Goal: Complete Application Form: Complete application form

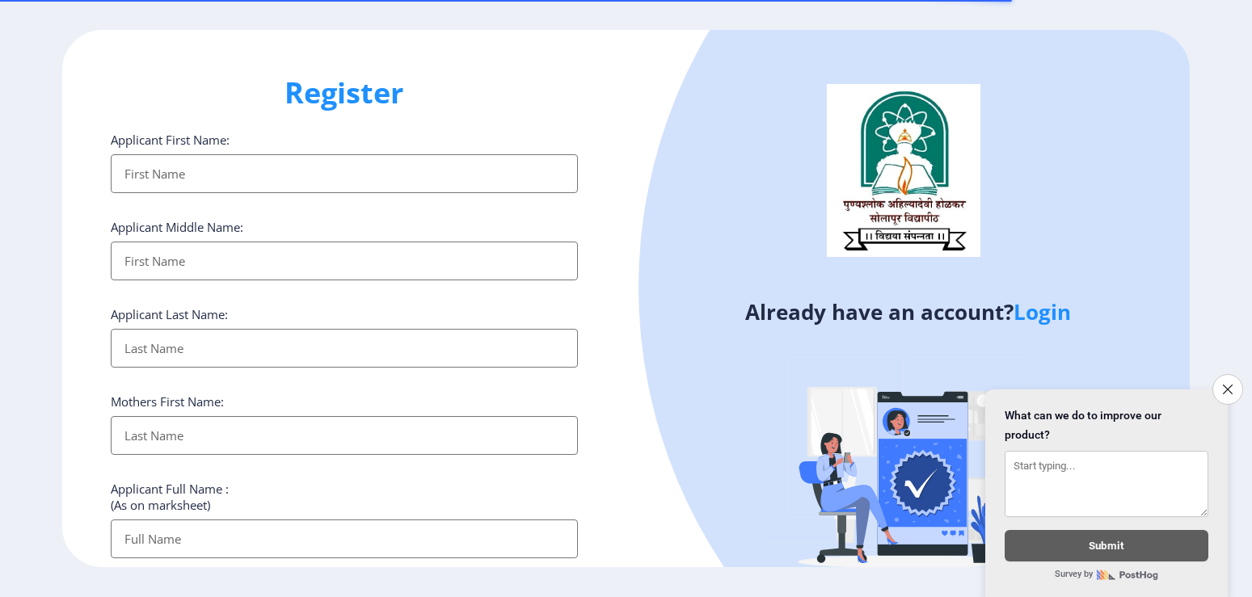
select select
click at [1225, 384] on icon "Close survey" at bounding box center [1227, 389] width 11 height 11
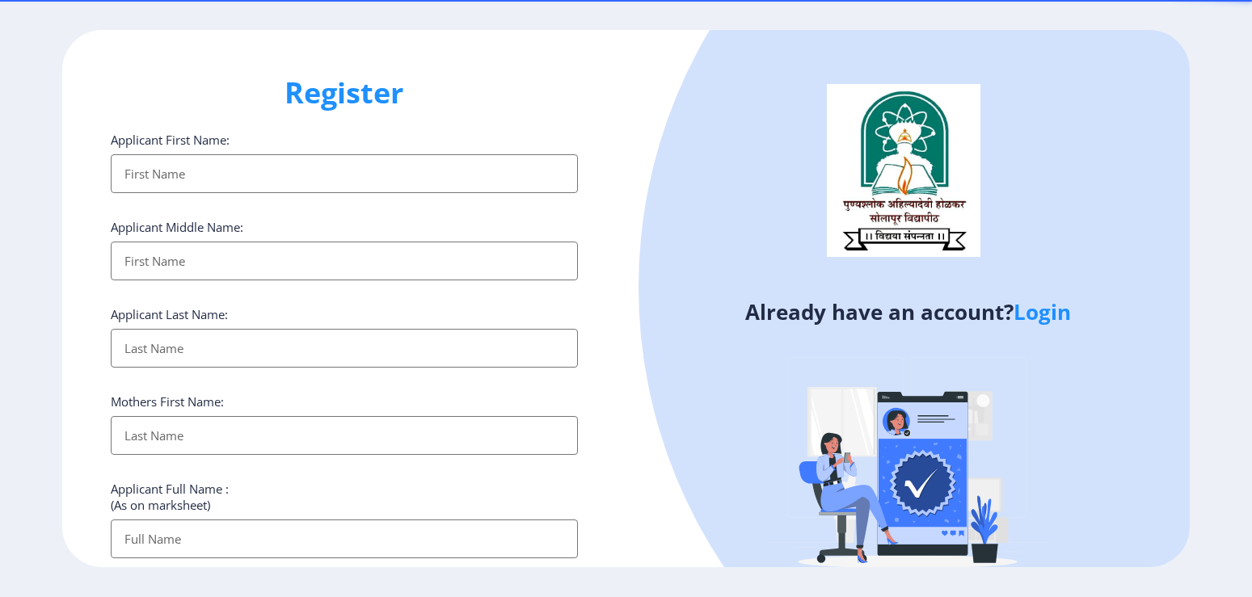
click at [347, 178] on input "Applicant First Name:" at bounding box center [344, 173] width 466 height 39
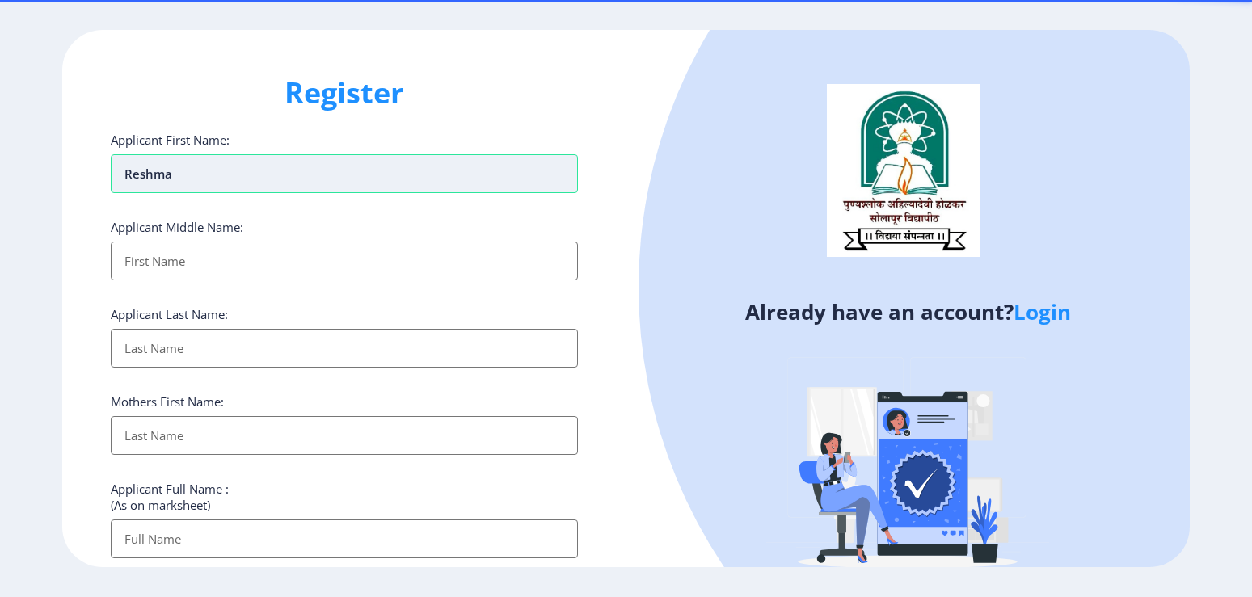
type input "Reshma"
type input "[PERSON_NAME]"
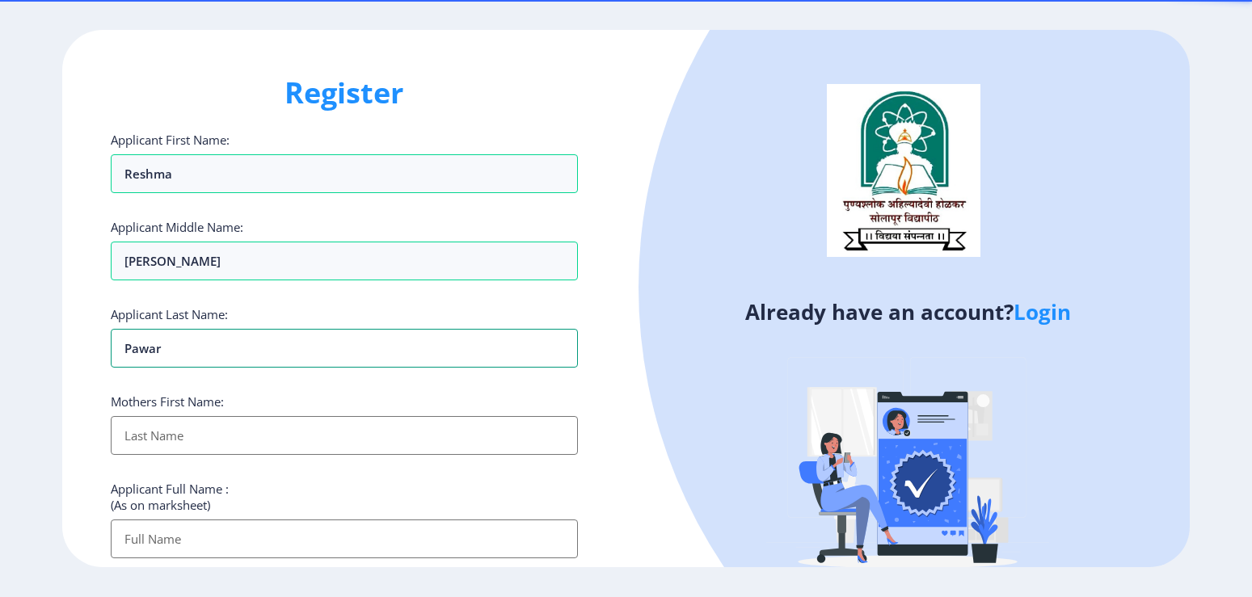
type input "Pawar"
click at [243, 432] on input "Applicant First Name:" at bounding box center [344, 435] width 466 height 39
type input "[PERSON_NAME]"
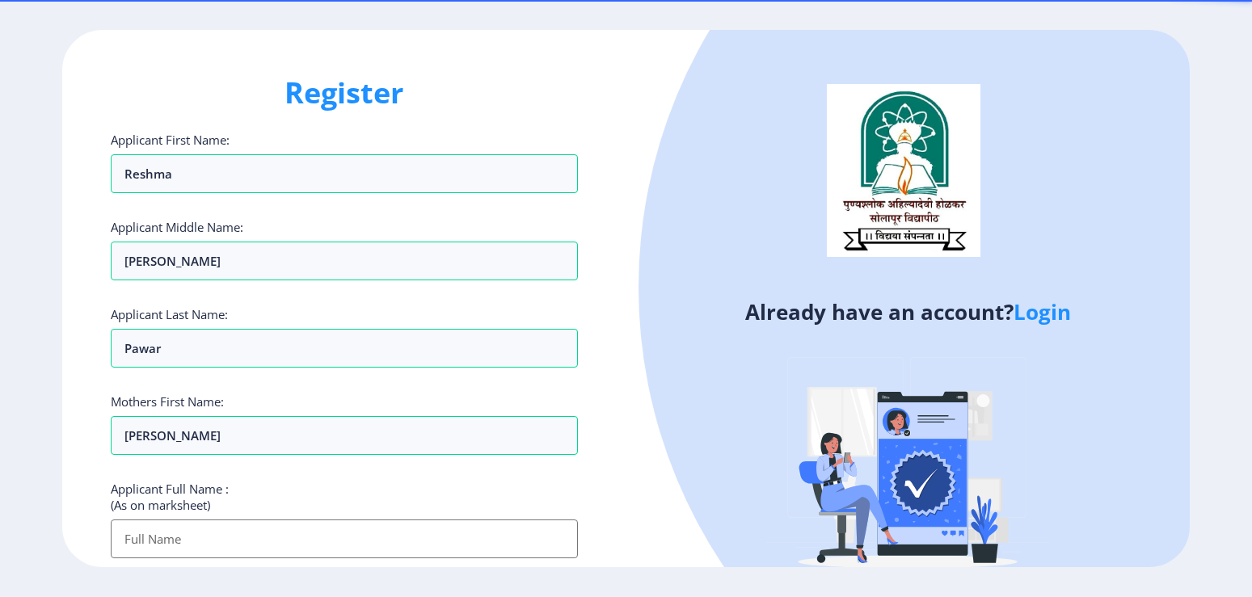
click at [237, 546] on input "Applicant First Name:" at bounding box center [344, 539] width 466 height 39
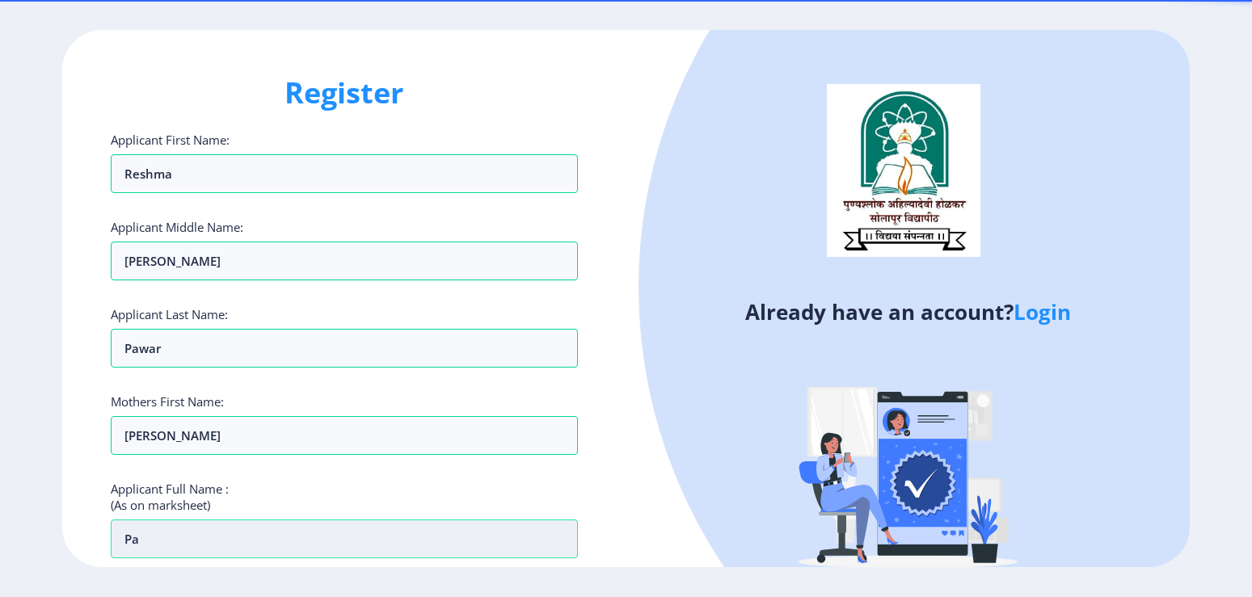
type input "P"
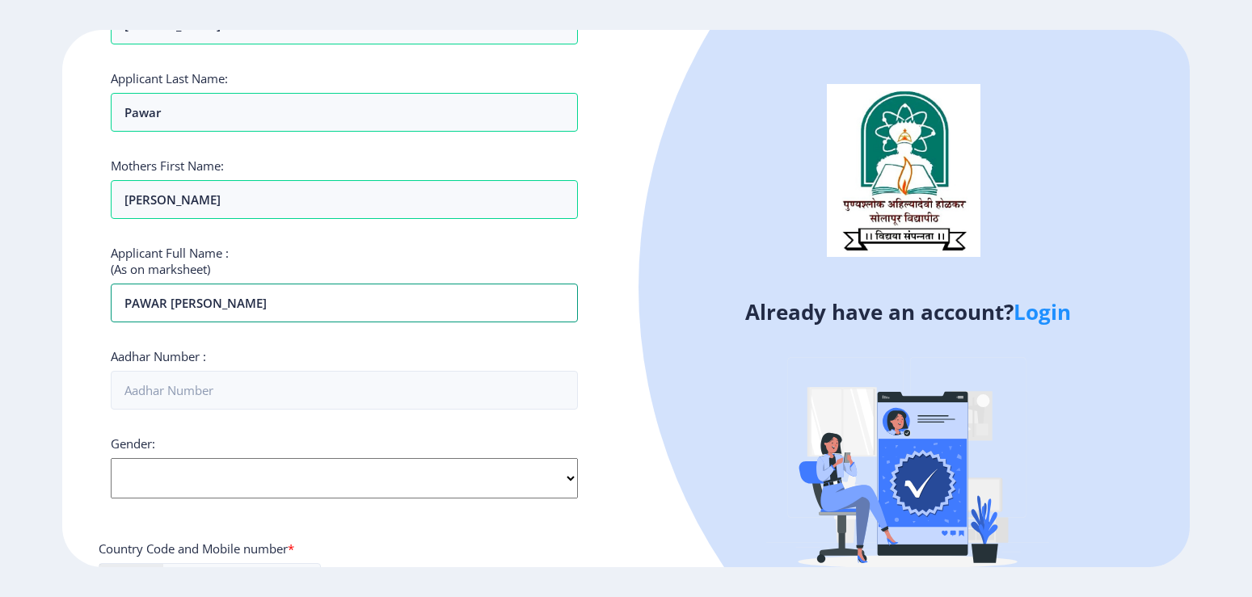
scroll to position [388, 0]
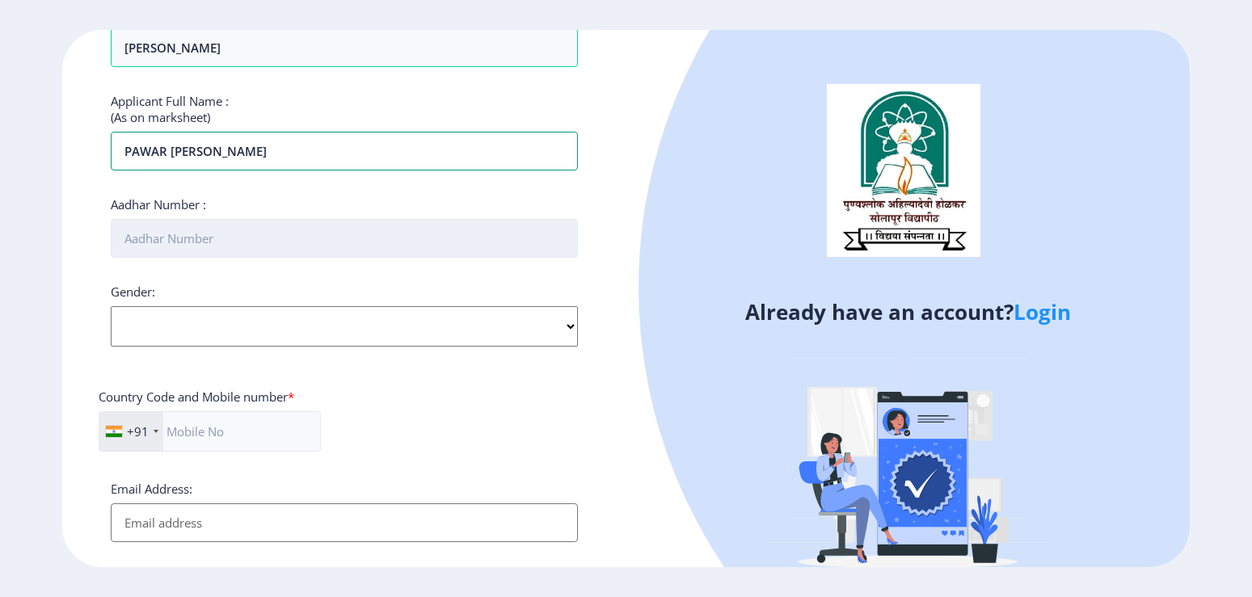
type input "PAWAR [PERSON_NAME]"
click at [248, 241] on input "Aadhar Number :" at bounding box center [344, 238] width 466 height 39
click at [245, 241] on input "Aadhar Number :" at bounding box center [344, 238] width 466 height 39
type input "659796630462"
click at [111, 306] on select "Select Gender [DEMOGRAPHIC_DATA] [DEMOGRAPHIC_DATA] Other" at bounding box center [344, 326] width 466 height 40
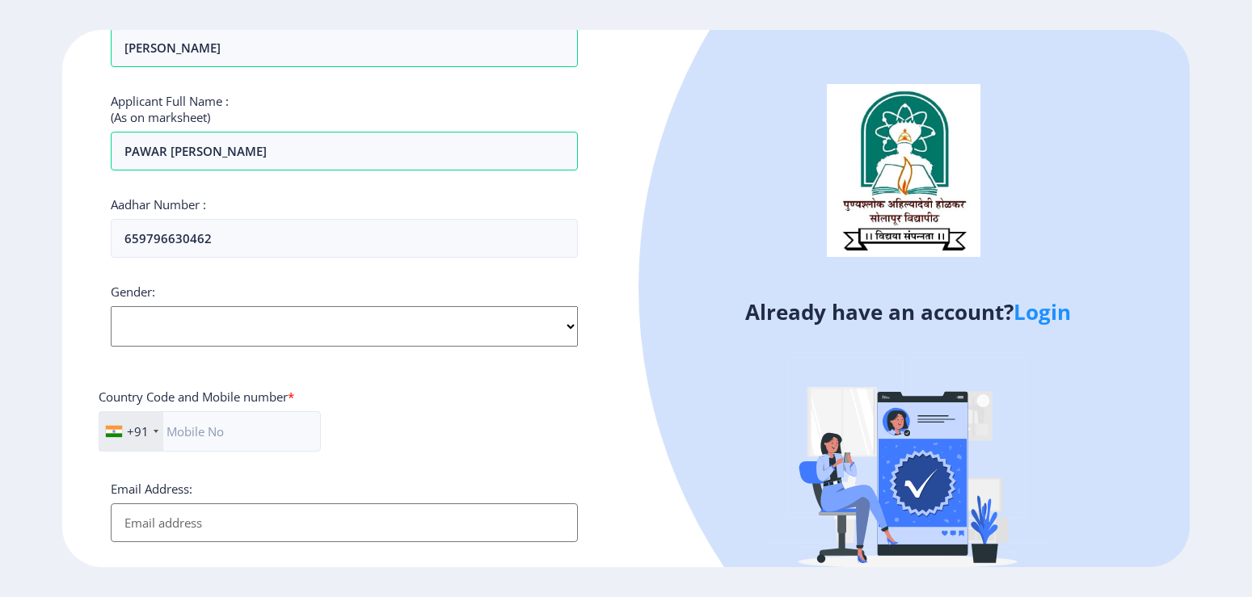
select select "[DEMOGRAPHIC_DATA]"
click option "[DEMOGRAPHIC_DATA]" at bounding box center [0, 0] width 0 height 0
click at [301, 433] on input "text" at bounding box center [210, 431] width 222 height 40
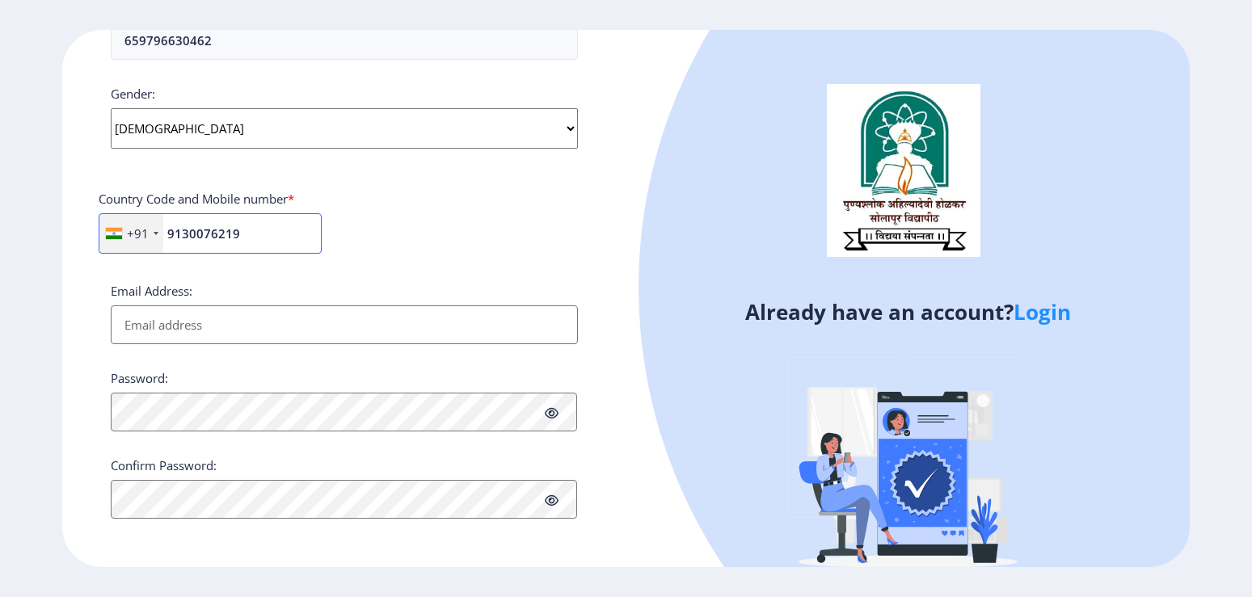
scroll to position [587, 0]
type input "9130076219"
click at [339, 330] on input "Email Address:" at bounding box center [344, 323] width 466 height 39
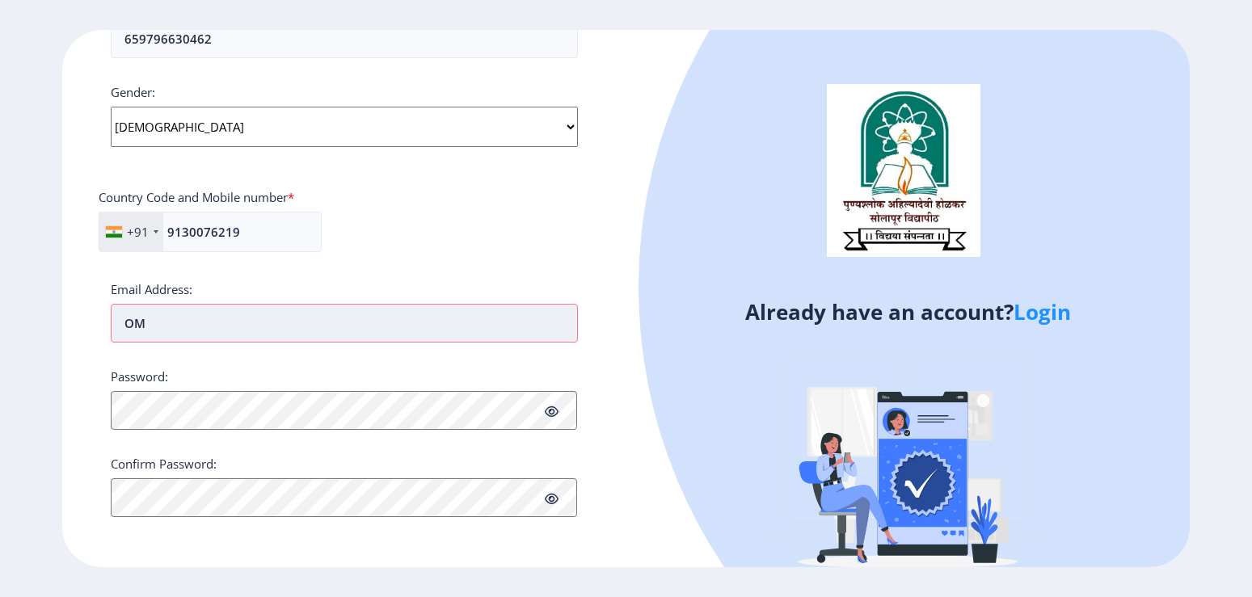
type input "O"
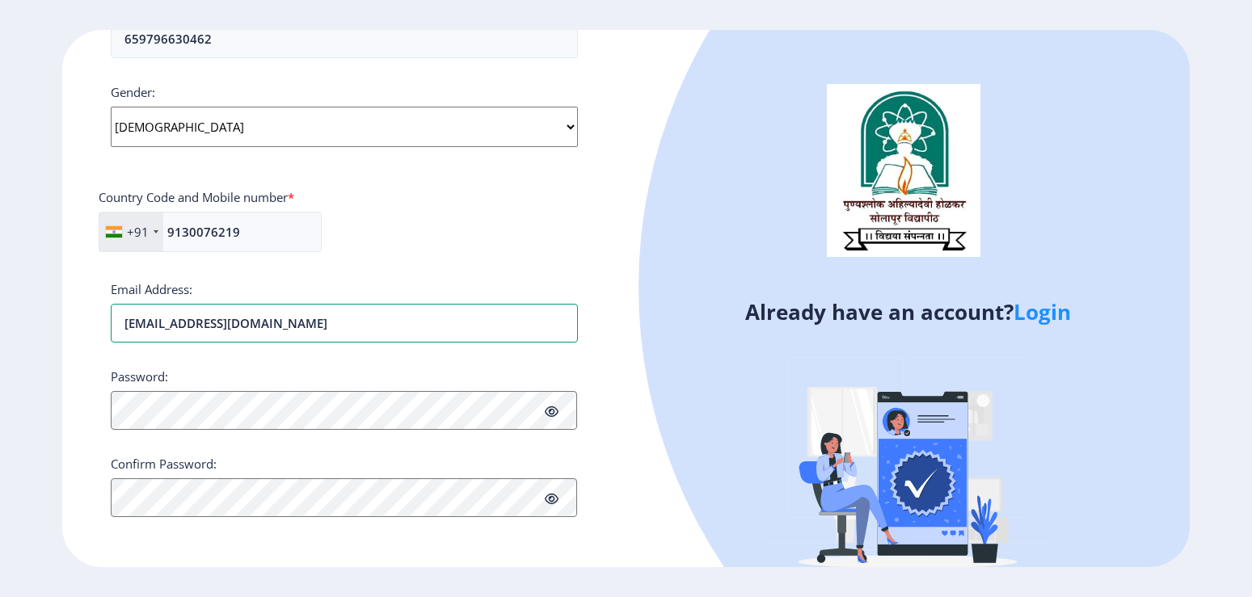
type input "[EMAIL_ADDRESS][DOMAIN_NAME]"
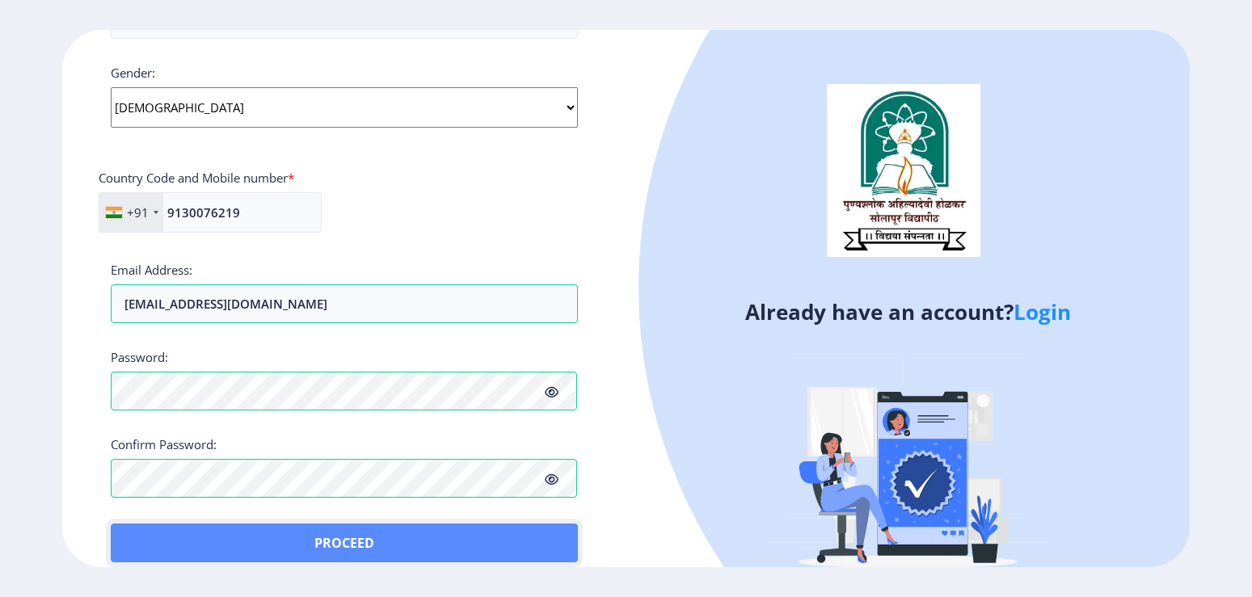
click at [151, 532] on button "Proceed" at bounding box center [344, 543] width 466 height 39
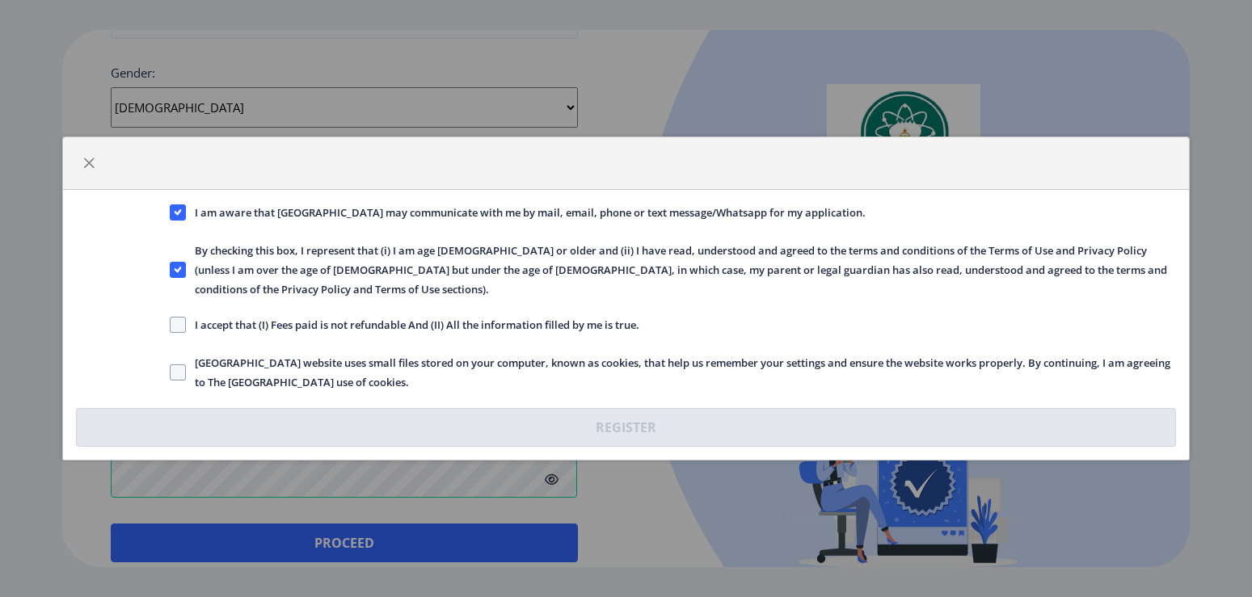
click at [170, 321] on div "I accept that (I) Fees paid is not refundable And (II) All the information fill…" at bounding box center [672, 326] width 1029 height 22
click at [175, 321] on span at bounding box center [178, 325] width 16 height 16
click at [170, 325] on input "I accept that (I) Fees paid is not refundable And (II) All the information fill…" at bounding box center [170, 325] width 1 height 1
checkbox input "true"
click at [175, 364] on span at bounding box center [178, 372] width 16 height 16
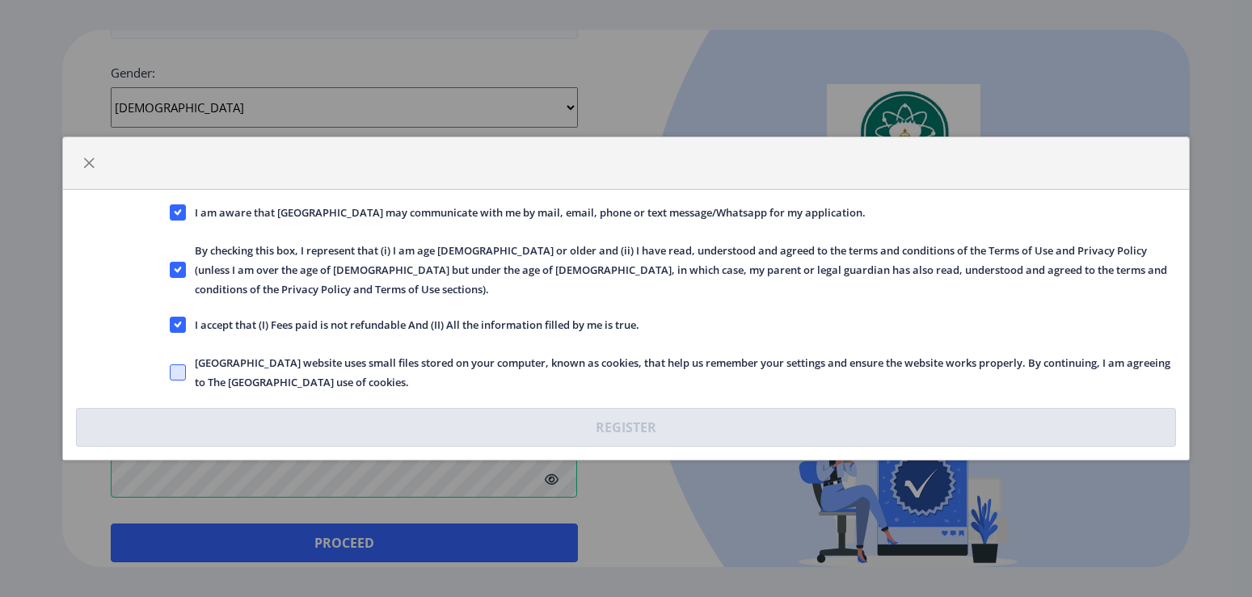
click at [170, 373] on input "[GEOGRAPHIC_DATA] website uses small files stored on your computer, known as co…" at bounding box center [170, 373] width 1 height 1
checkbox input "true"
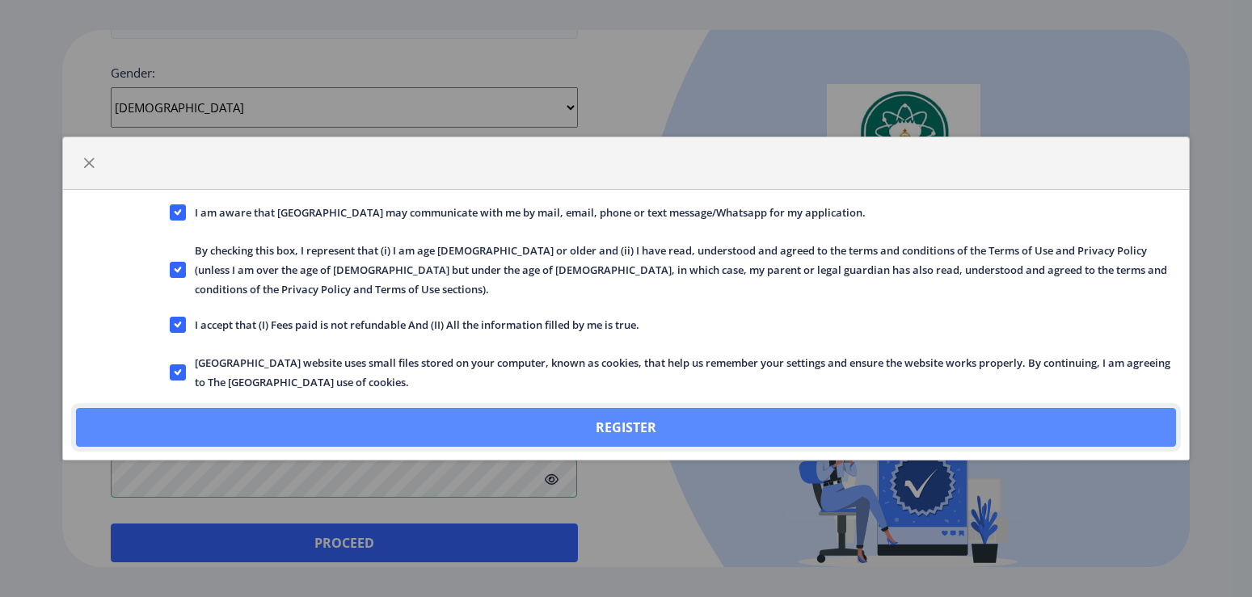
click at [628, 414] on button "Register" at bounding box center [625, 427] width 1099 height 39
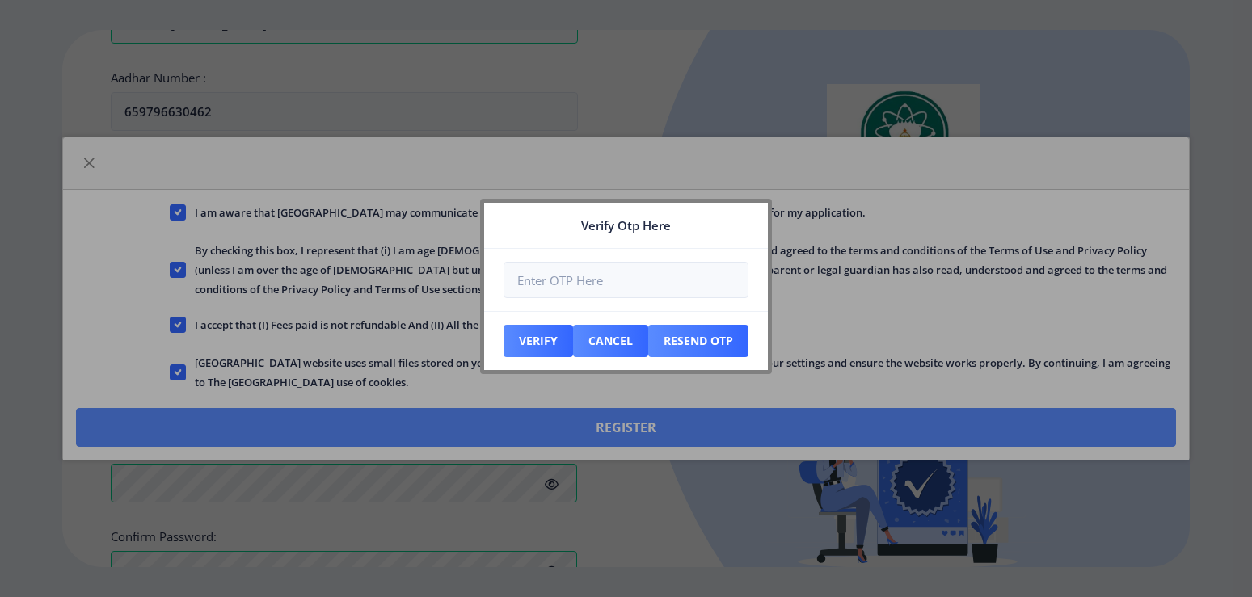
scroll to position [699, 0]
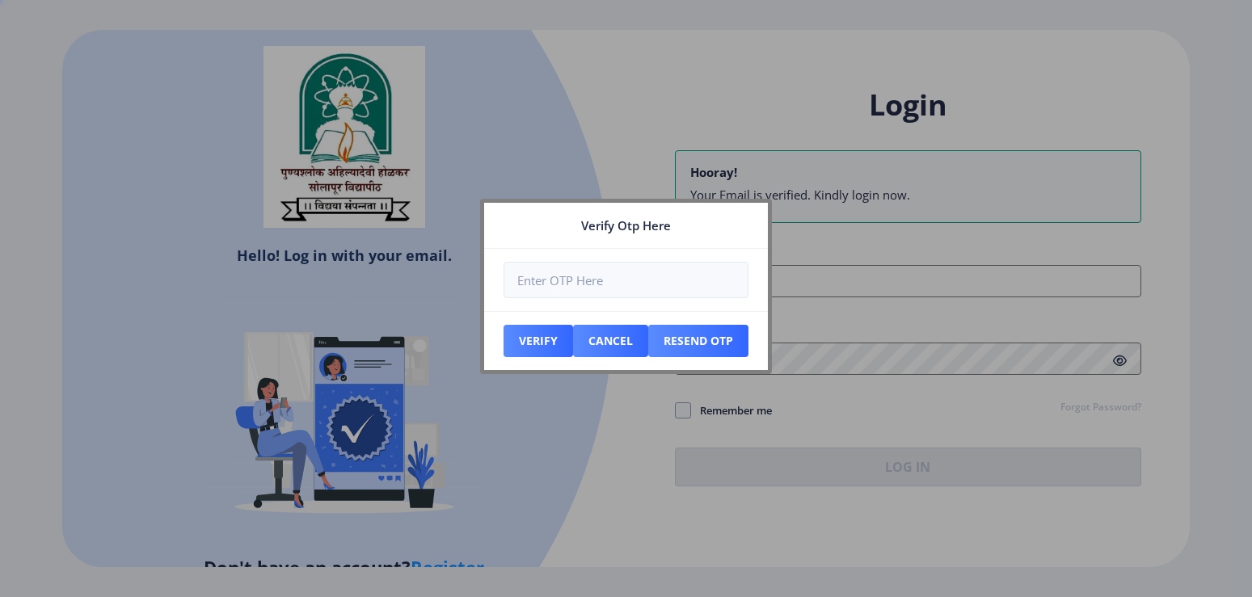
scroll to position [238, 0]
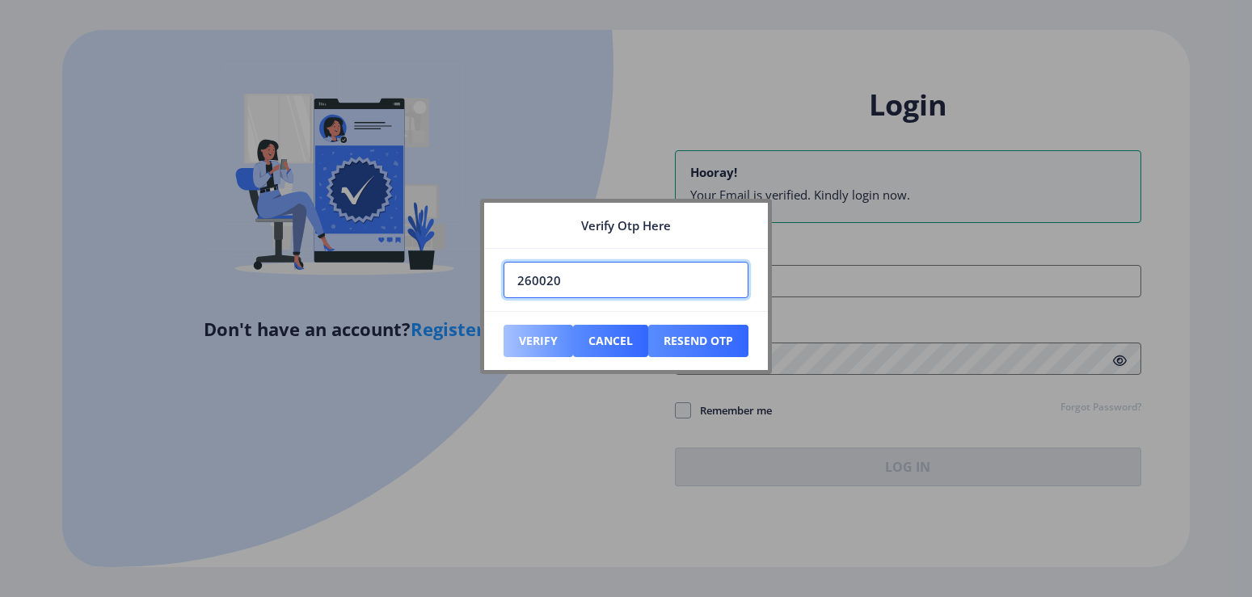
type input "260020"
click at [548, 344] on button "Verify" at bounding box center [537, 341] width 69 height 32
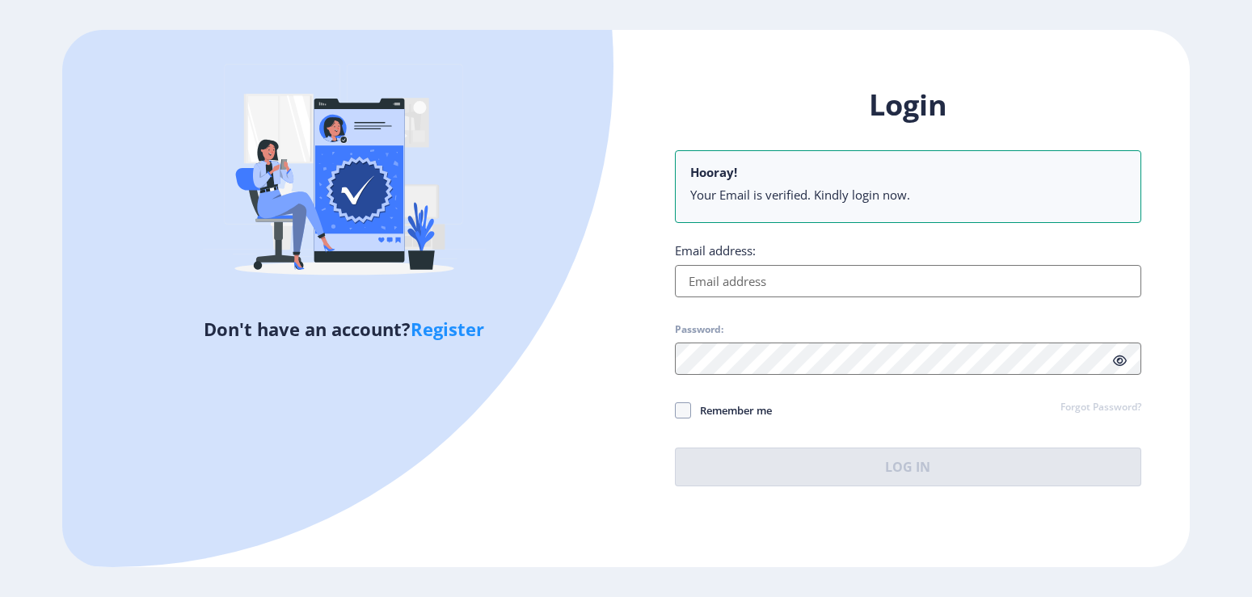
click at [824, 181] on nb-alert "Hooray! Your Email is verified. Kindly login now." at bounding box center [908, 186] width 466 height 73
click at [782, 281] on input "Email address:" at bounding box center [908, 281] width 466 height 32
type input "[EMAIL_ADDRESS][DOMAIN_NAME]"
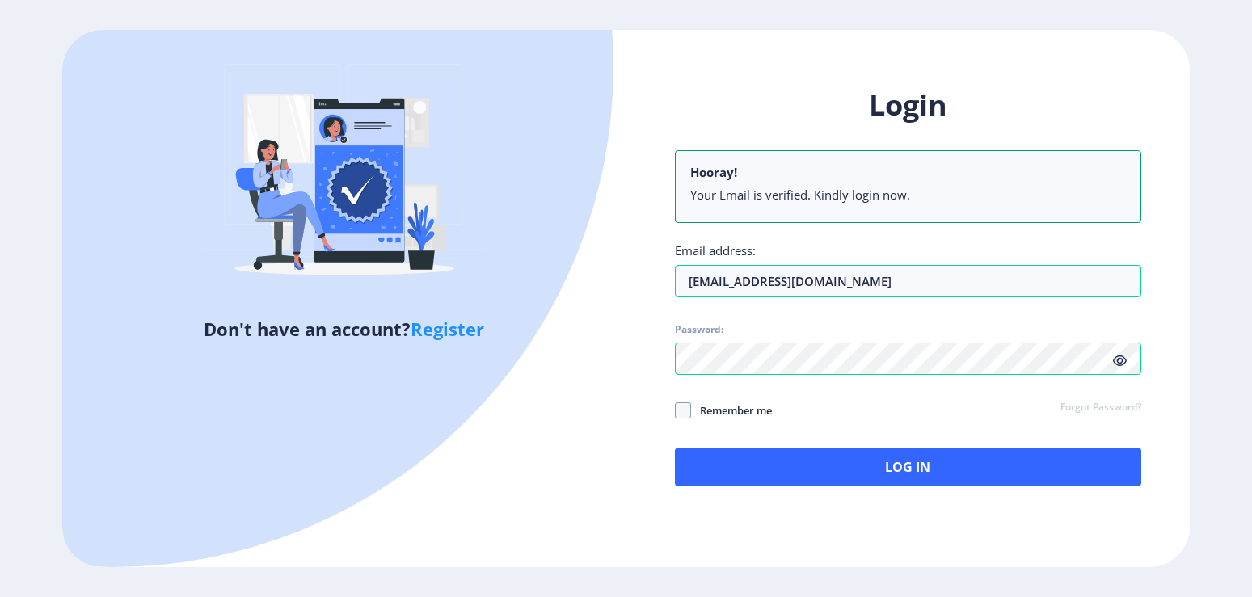
click at [891, 486] on div "Login Hooray! Your Email is verified. Kindly login now. Email address: [EMAIL_A…" at bounding box center [907, 298] width 563 height 475
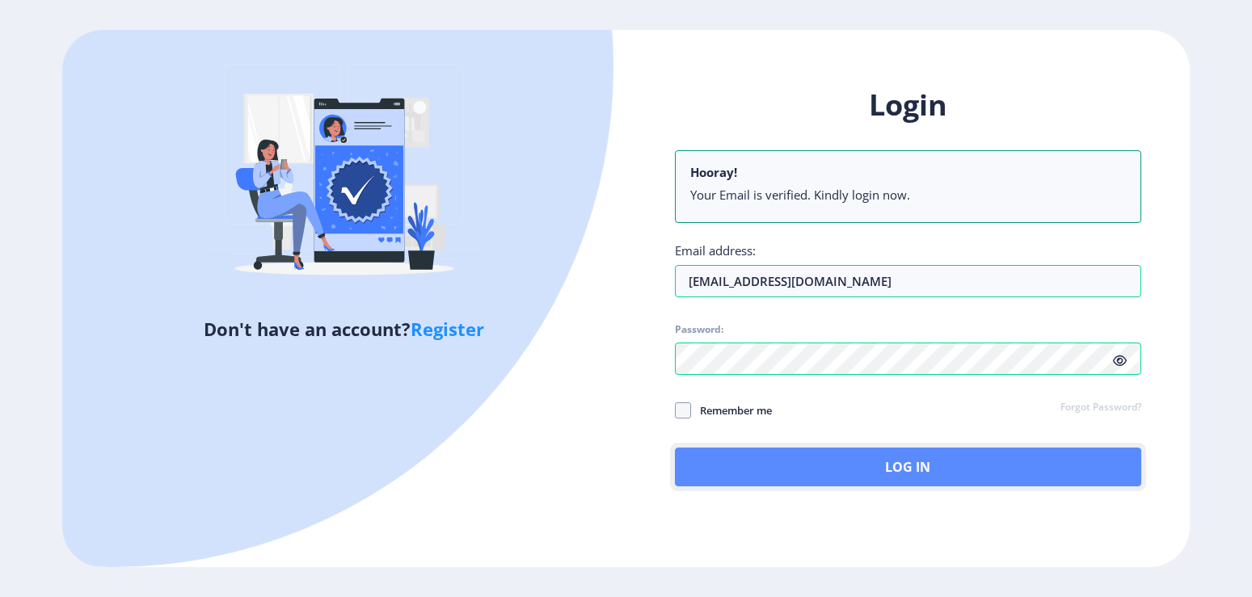
click at [881, 471] on button "Log In" at bounding box center [908, 467] width 466 height 39
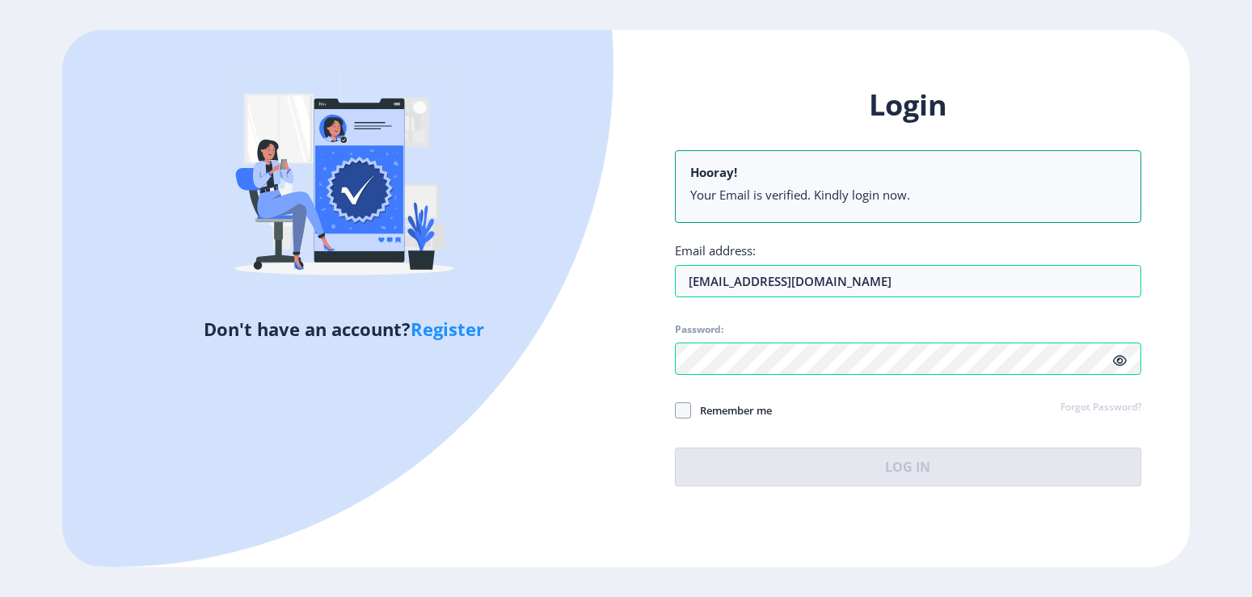
scroll to position [196, 0]
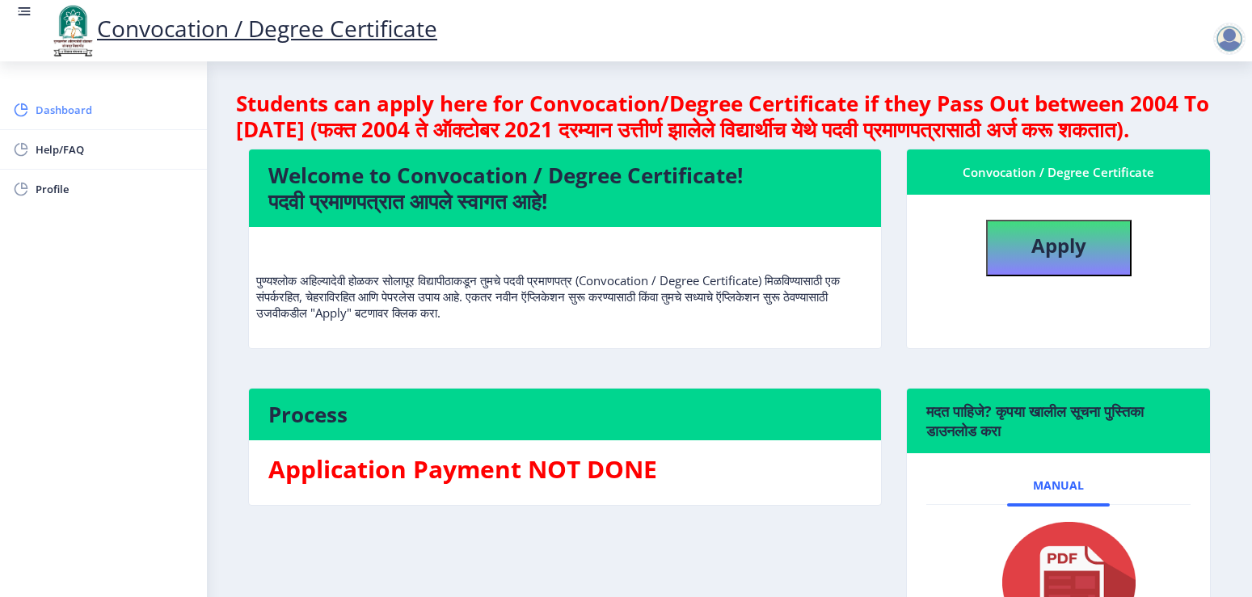
click at [55, 120] on link "Dashboard" at bounding box center [103, 110] width 207 height 39
click at [1073, 259] on b "Apply" at bounding box center [1058, 245] width 55 height 27
select select
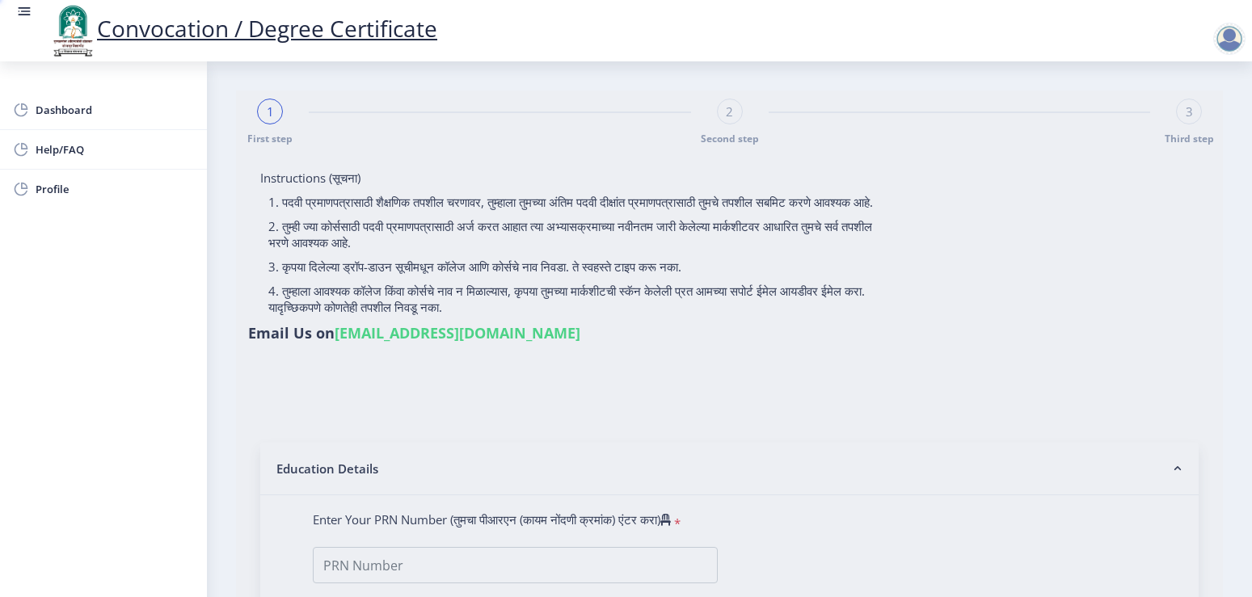
type input "PAWAR [PERSON_NAME]"
type input "[PERSON_NAME]"
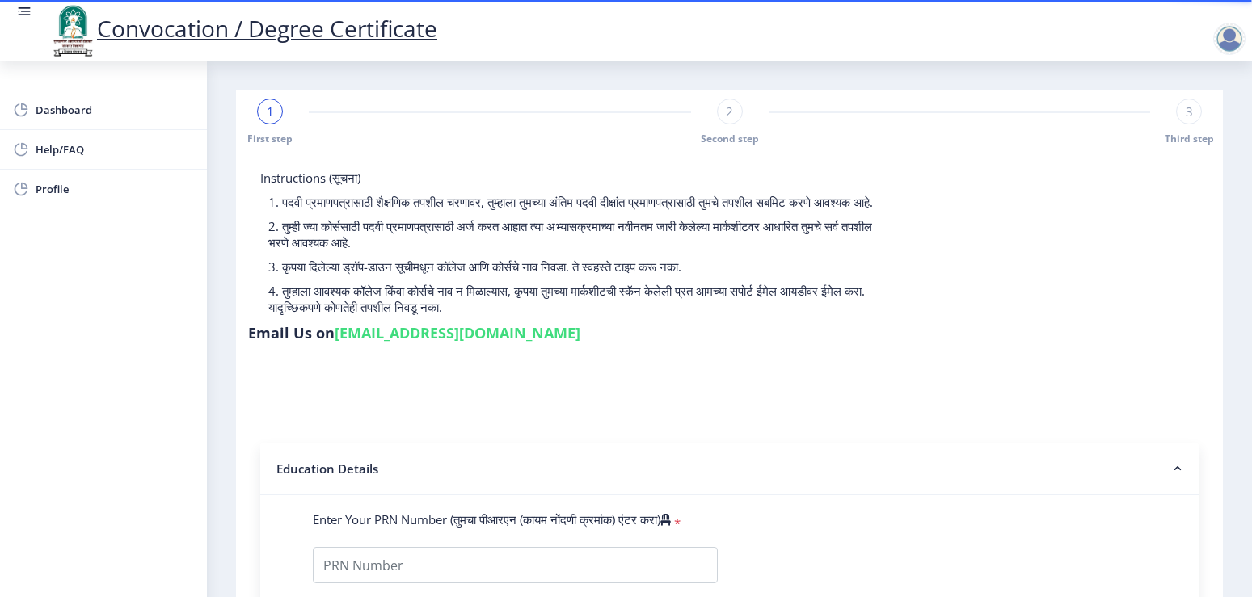
click at [1231, 42] on div at bounding box center [1229, 39] width 32 height 32
click at [1197, 122] on span "Log out" at bounding box center [1186, 125] width 103 height 19
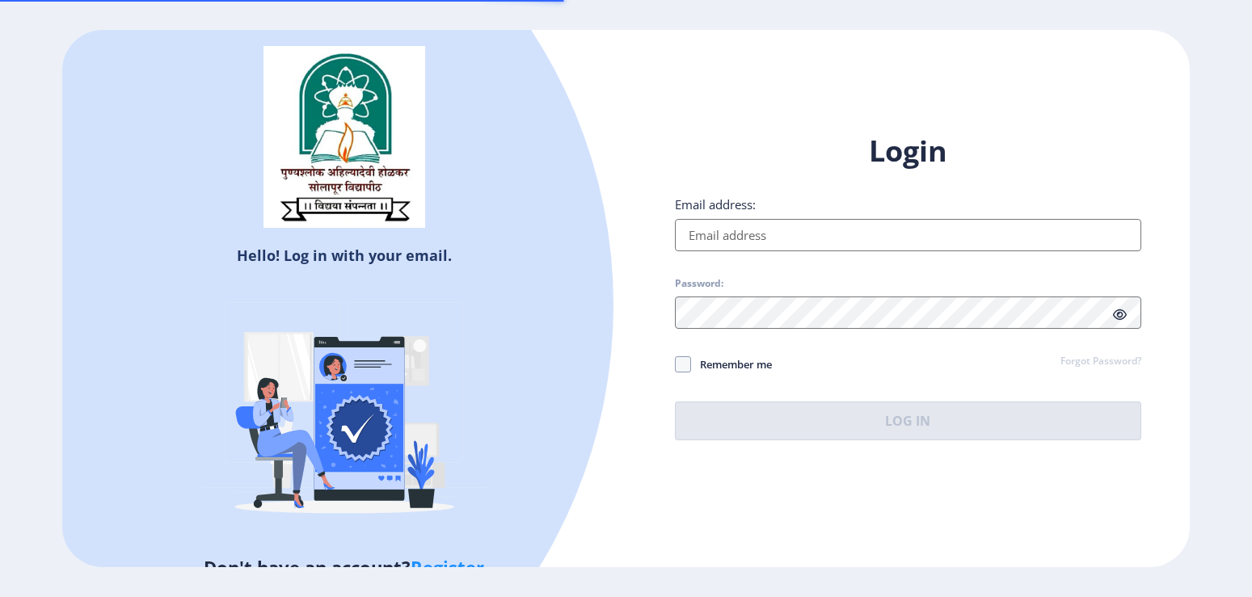
scroll to position [196, 0]
